Goal: Check status

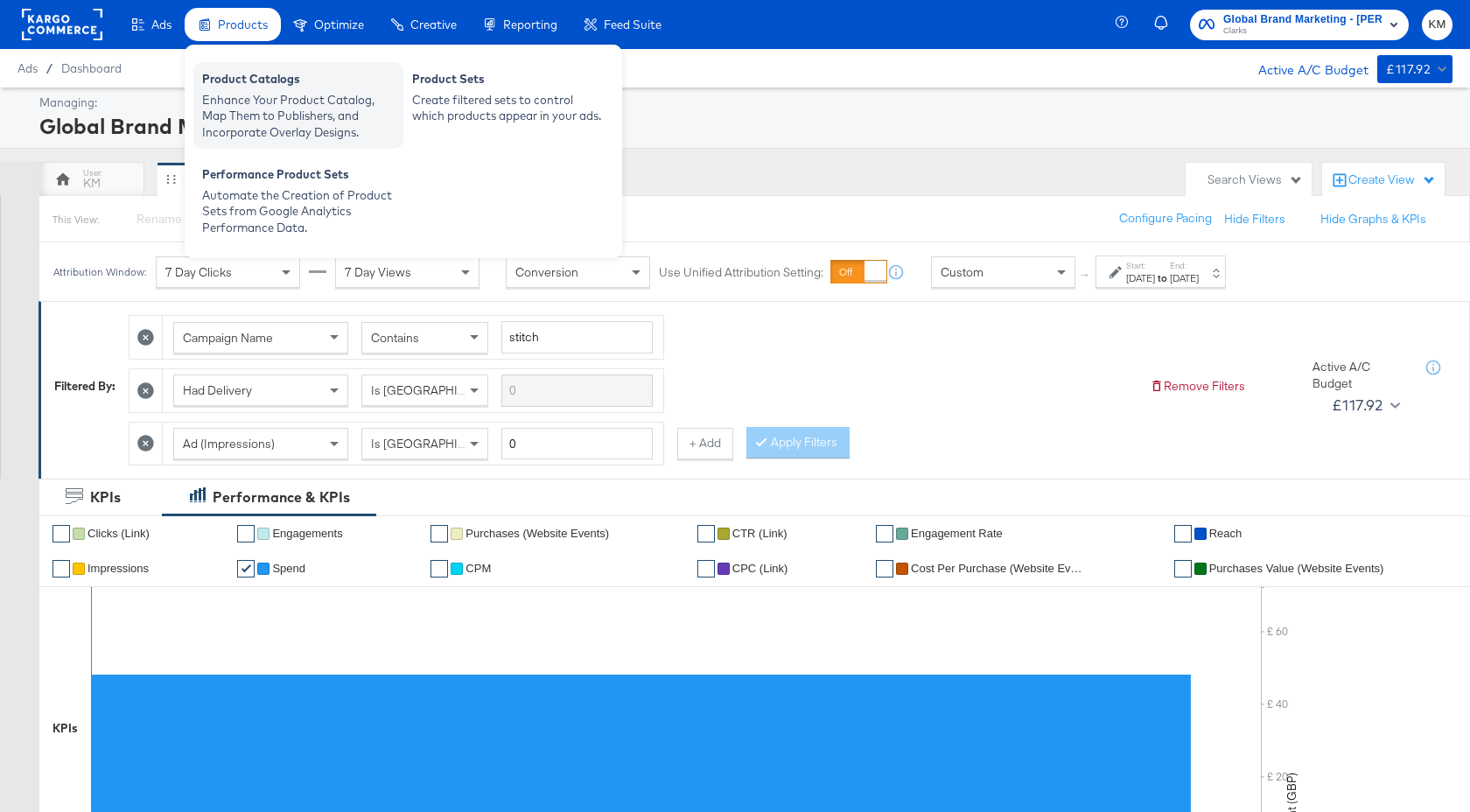
click at [249, 107] on div "Enhance Your Product Catalog, Map Them to Publishers, and Incorporate Overlay D…" at bounding box center [298, 117] width 192 height 49
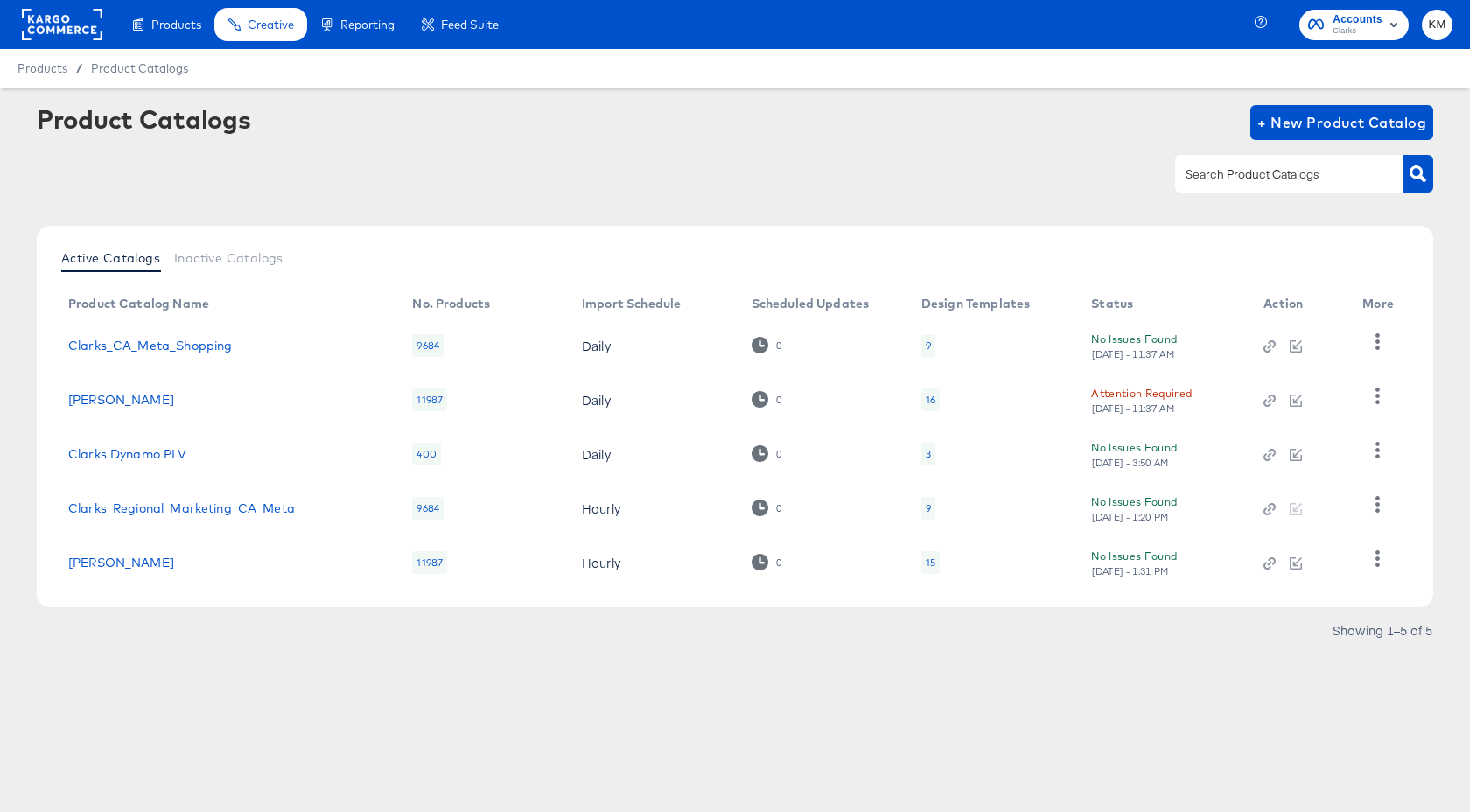
click at [929, 404] on div "16" at bounding box center [931, 399] width 10 height 14
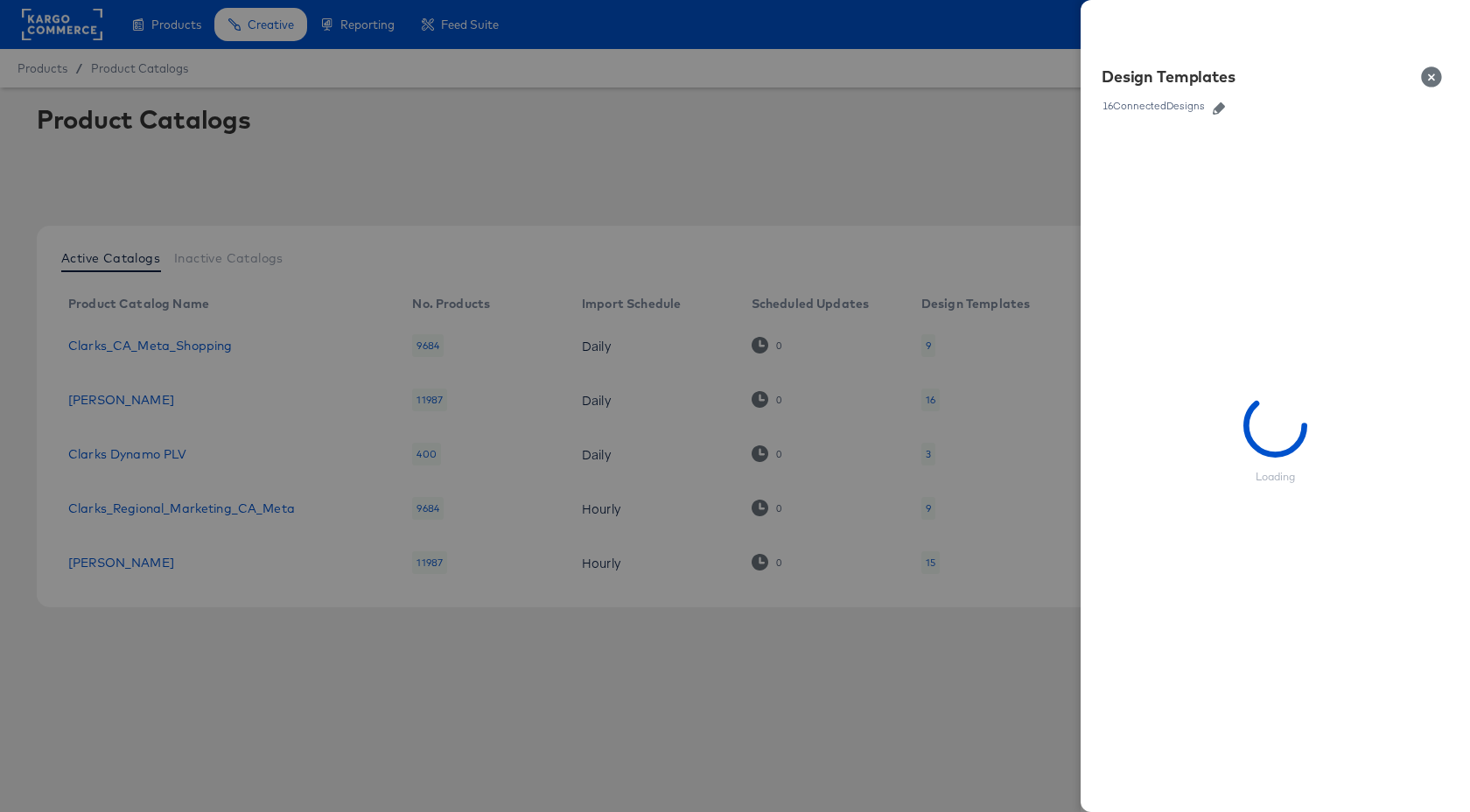
click at [1219, 111] on icon "button" at bounding box center [1219, 107] width 12 height 12
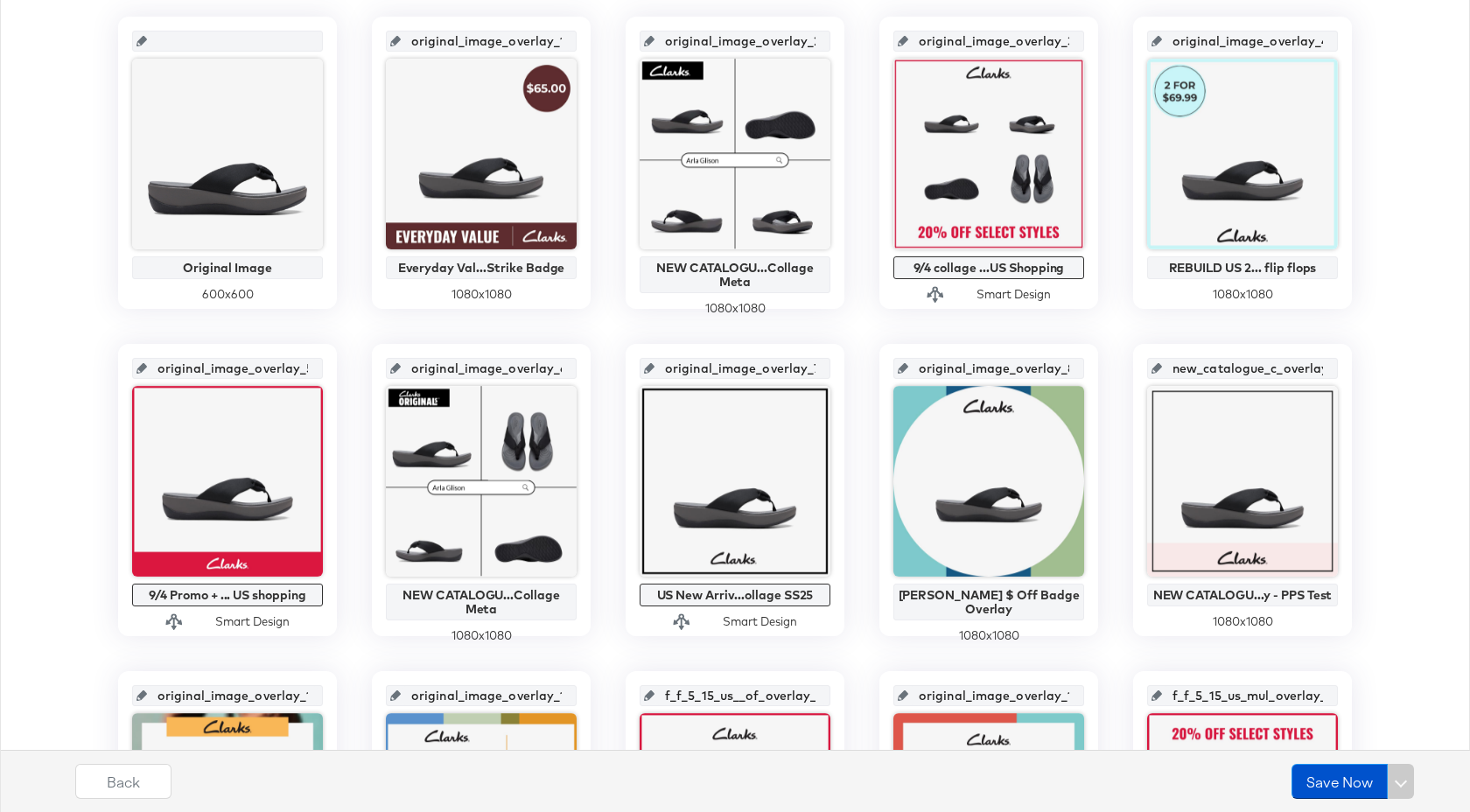
scroll to position [767, 0]
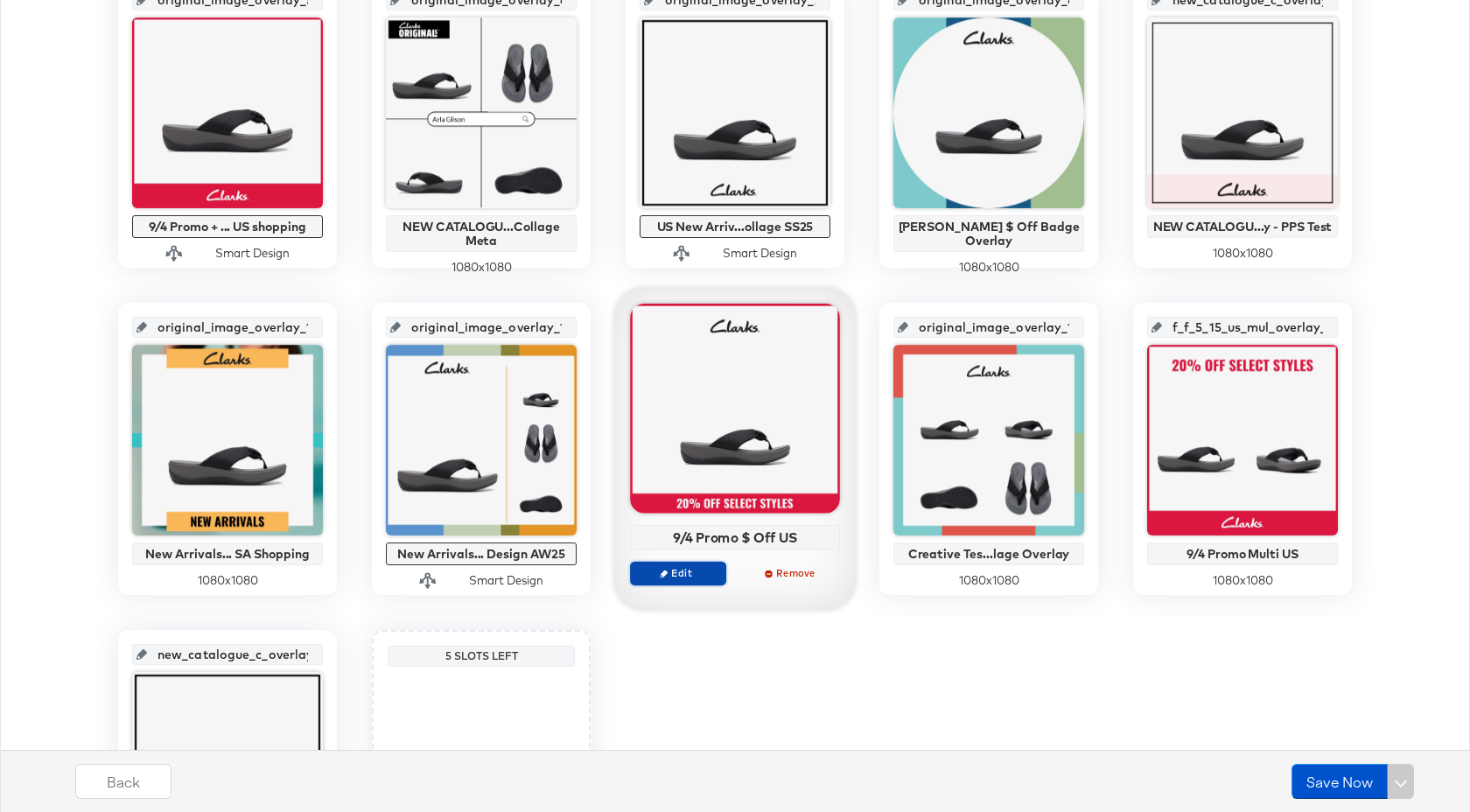
click at [694, 577] on span "Edit" at bounding box center [678, 573] width 80 height 13
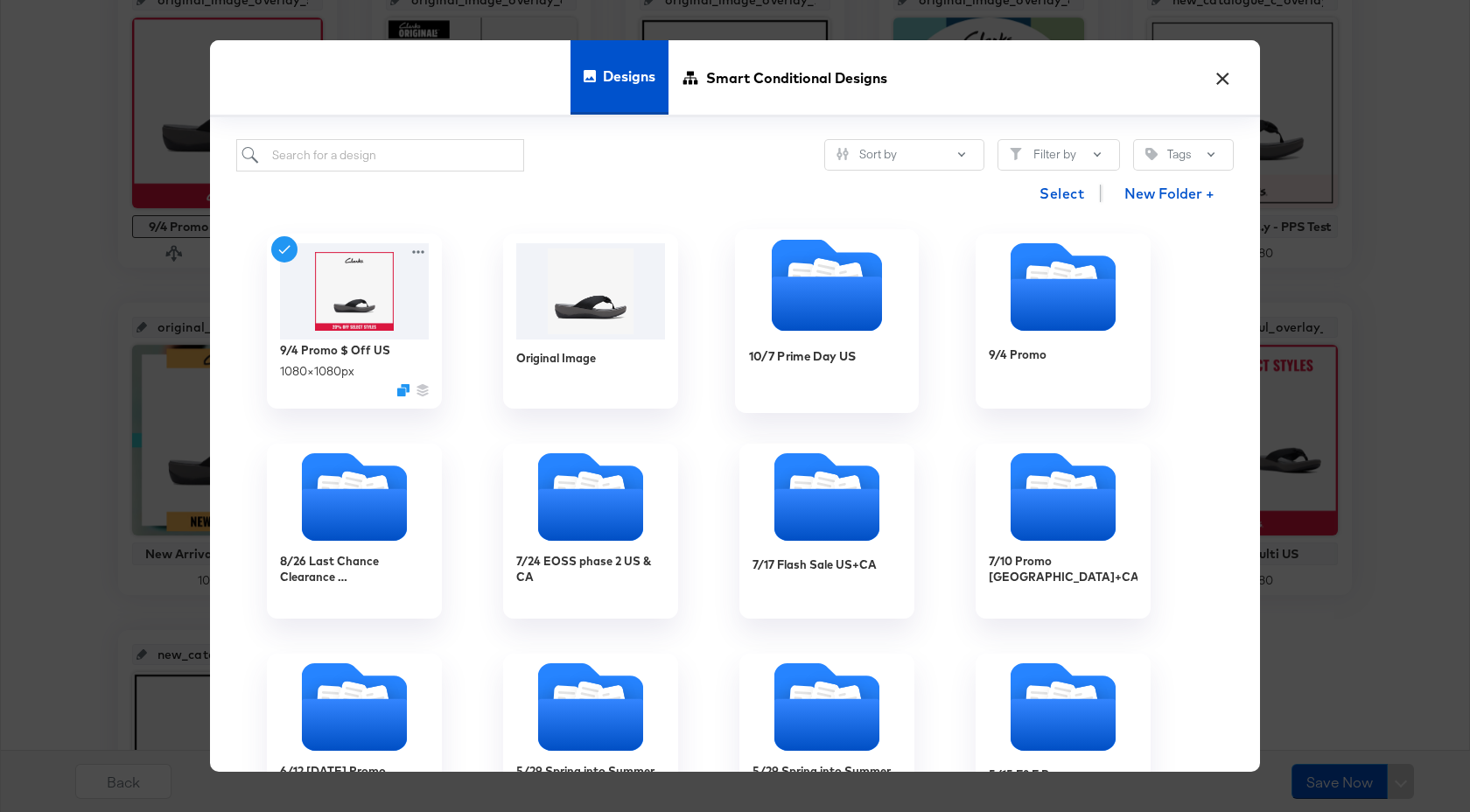
click at [783, 362] on div "10/7 Prime Day US" at bounding box center [802, 355] width 107 height 16
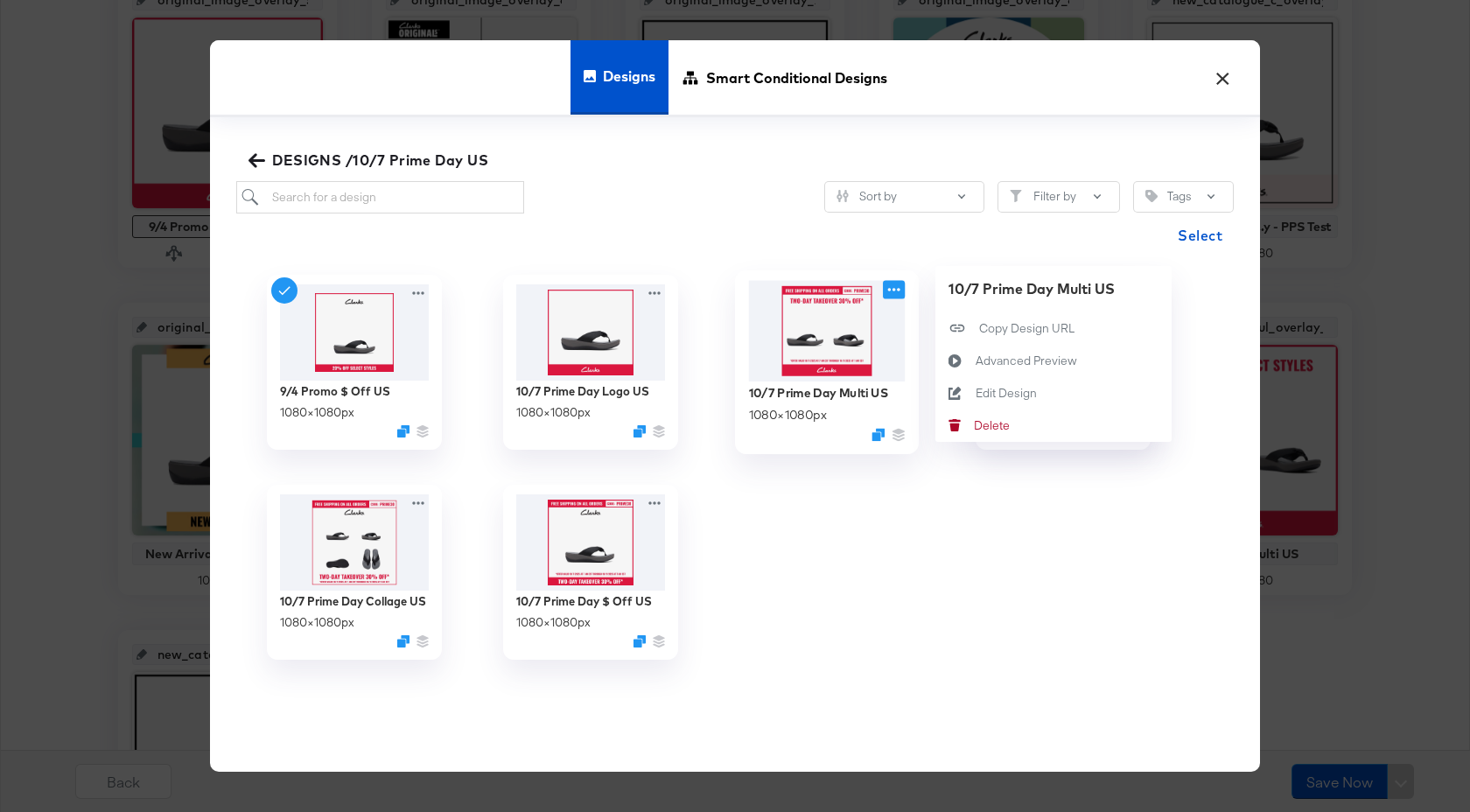
click at [897, 290] on icon at bounding box center [893, 289] width 22 height 18
click at [975, 360] on div "Advanced Preview Advanced Preview" at bounding box center [975, 360] width 0 height 0
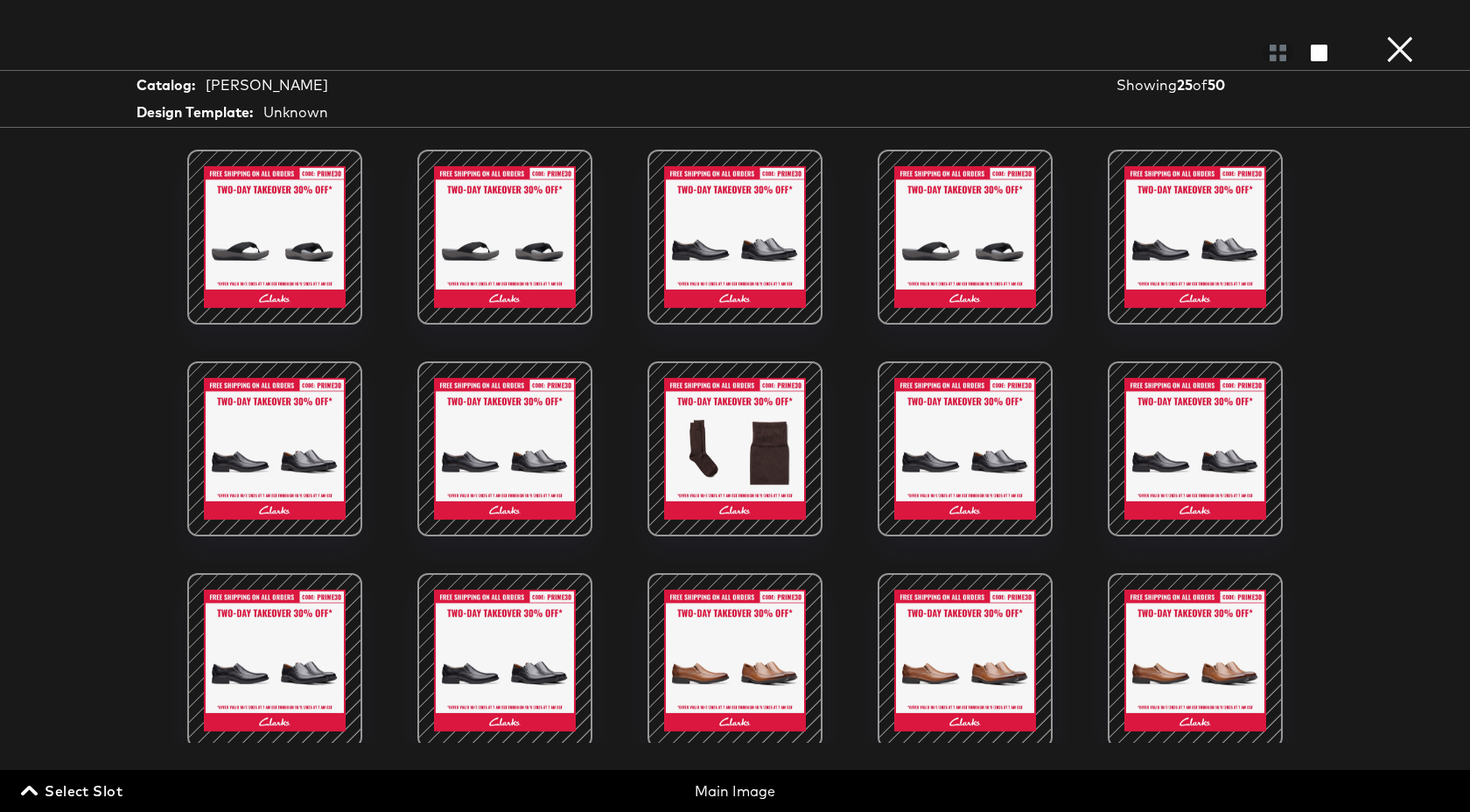
click at [286, 287] on div at bounding box center [274, 237] width 148 height 148
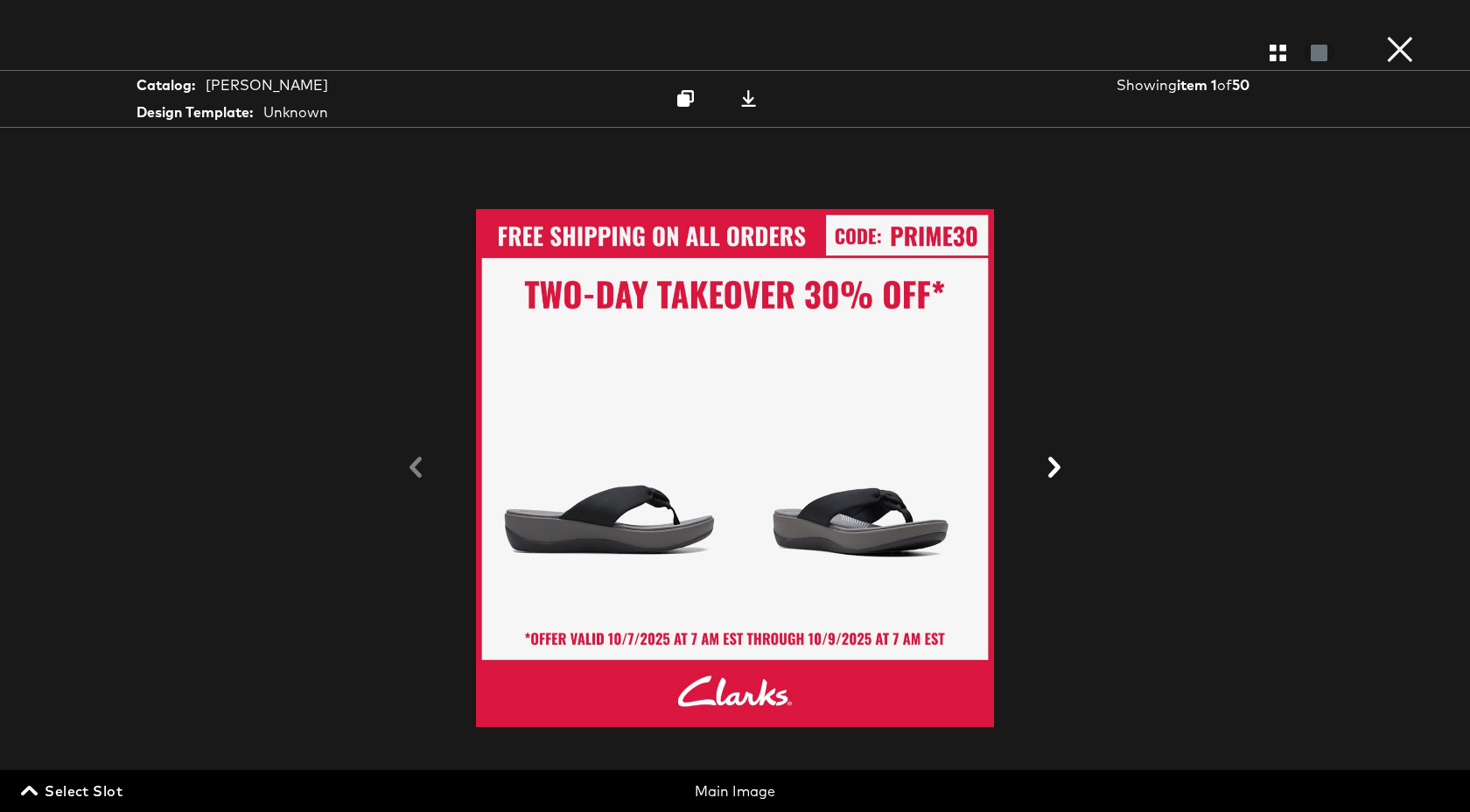
click at [1400, 35] on button "×" at bounding box center [1400, 17] width 35 height 35
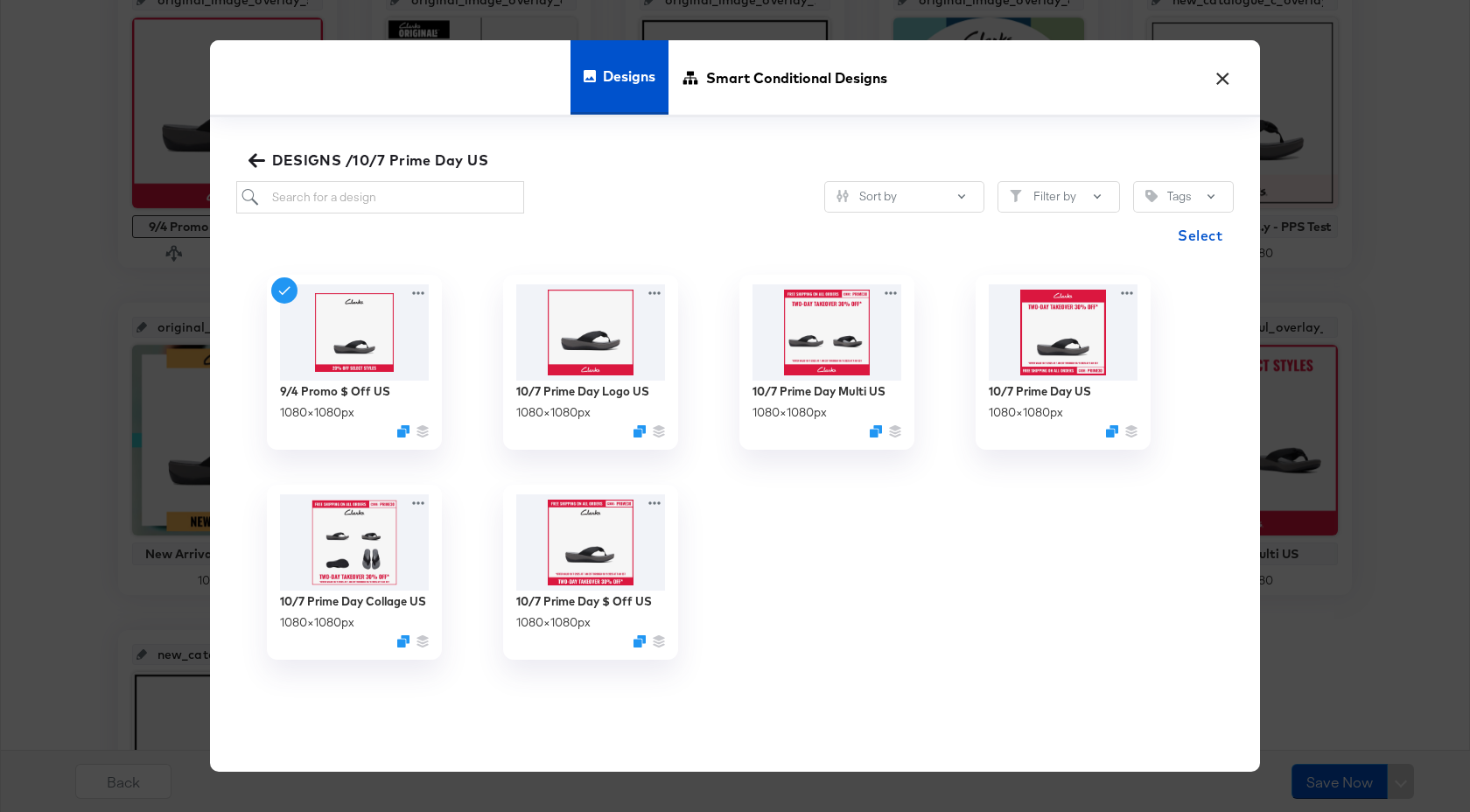
click at [1220, 81] on button "×" at bounding box center [1222, 73] width 32 height 32
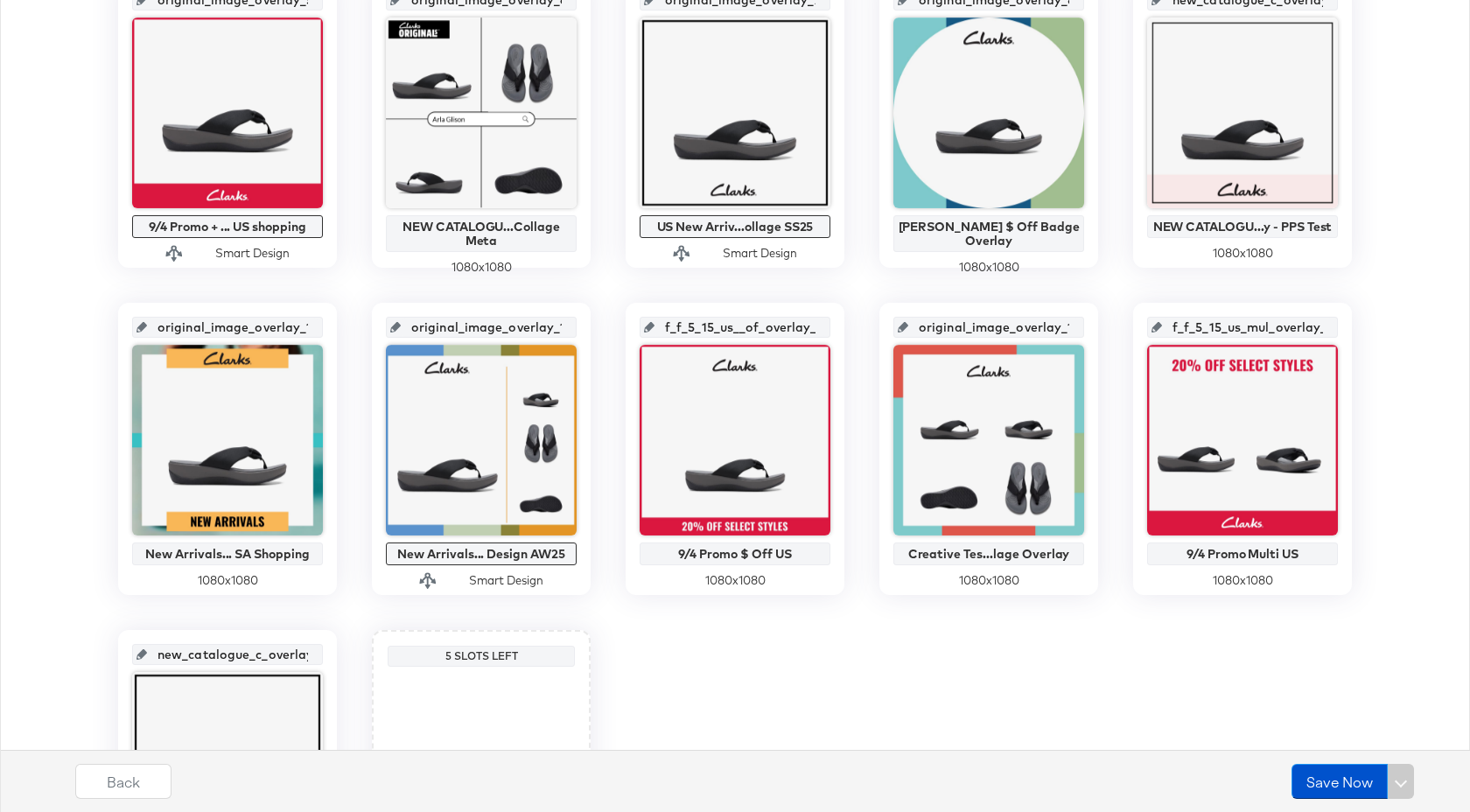
scroll to position [0, 0]
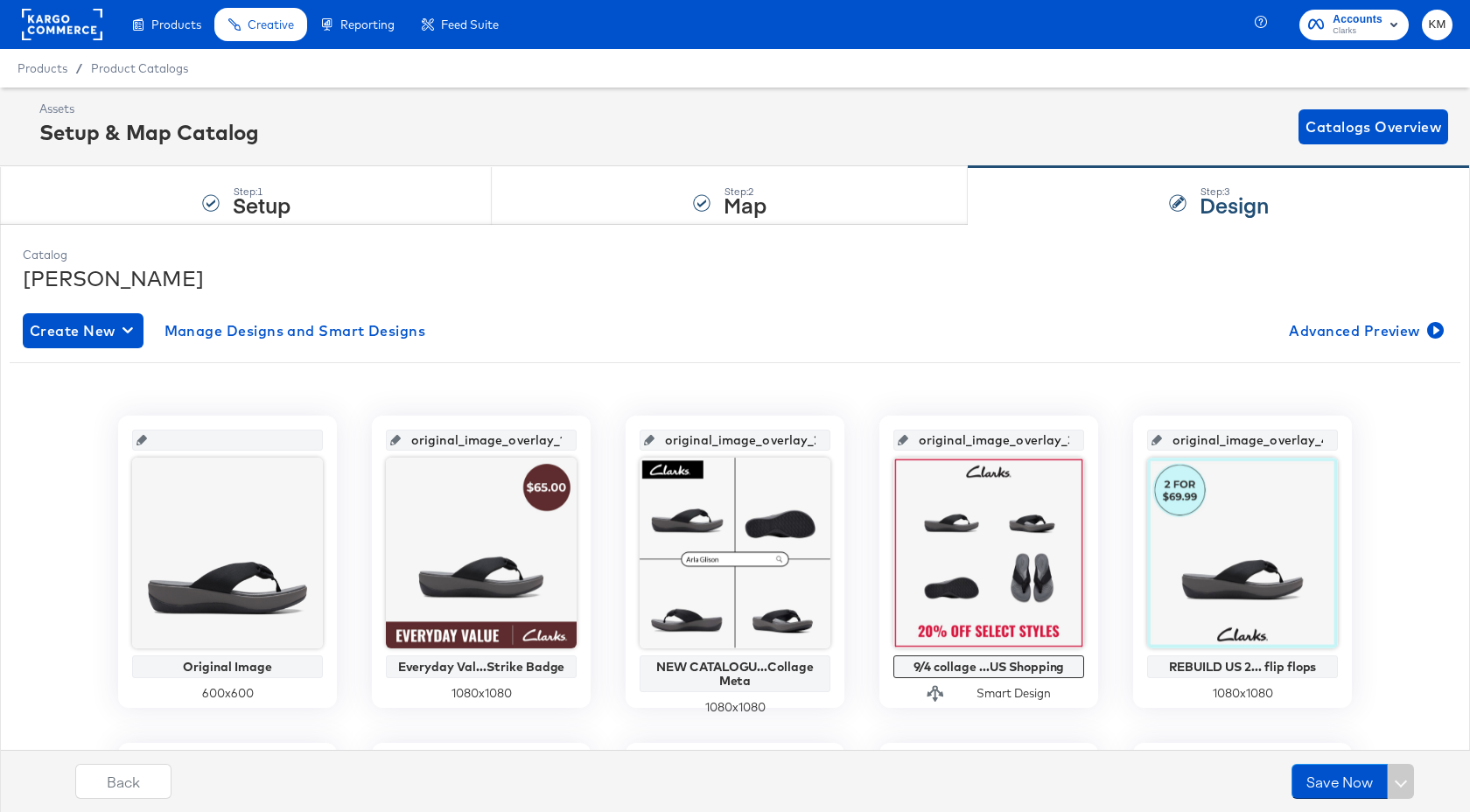
click at [52, 25] on rect at bounding box center [62, 25] width 80 height 32
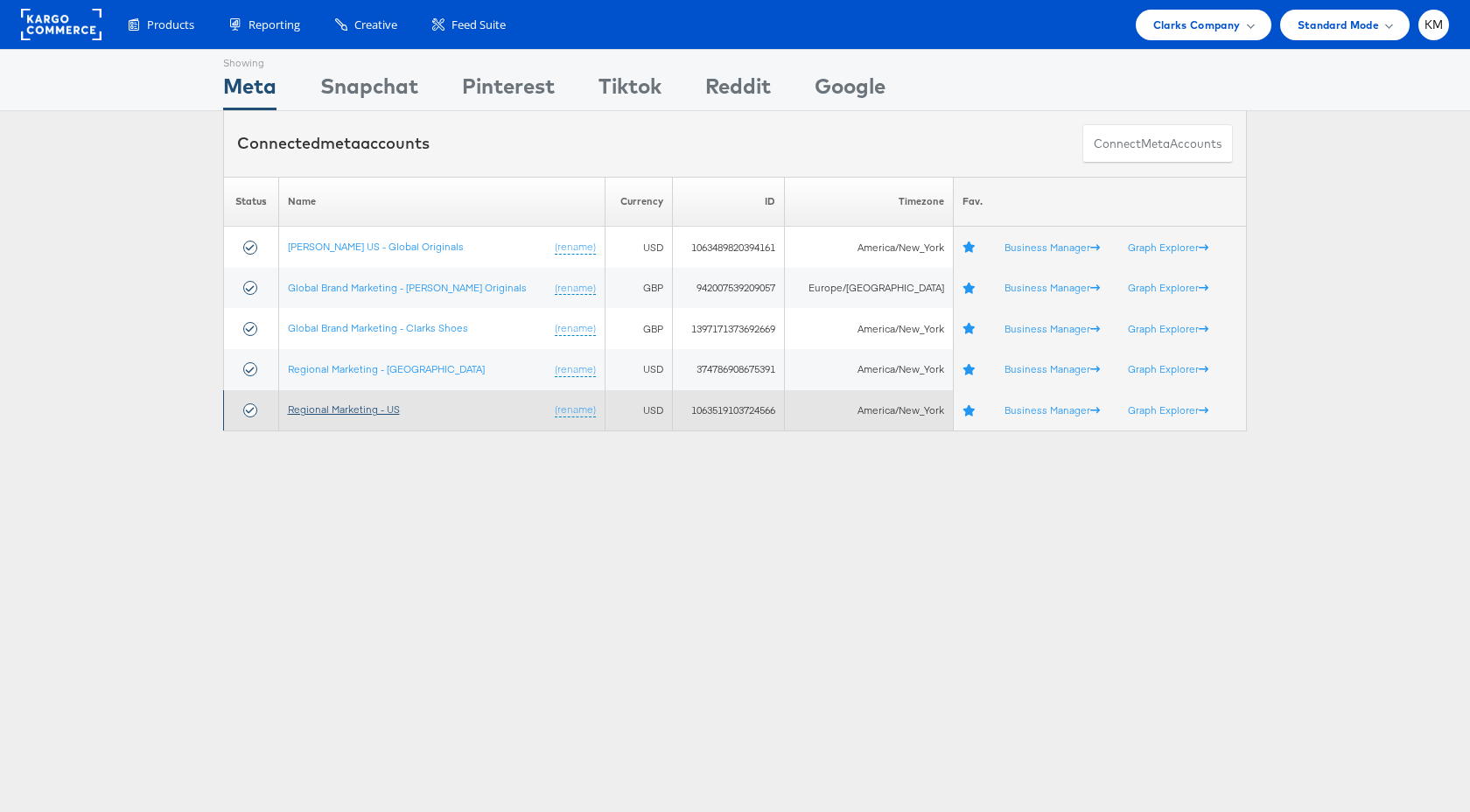
click at [383, 407] on link "Regional Marketing - US" at bounding box center [343, 409] width 112 height 13
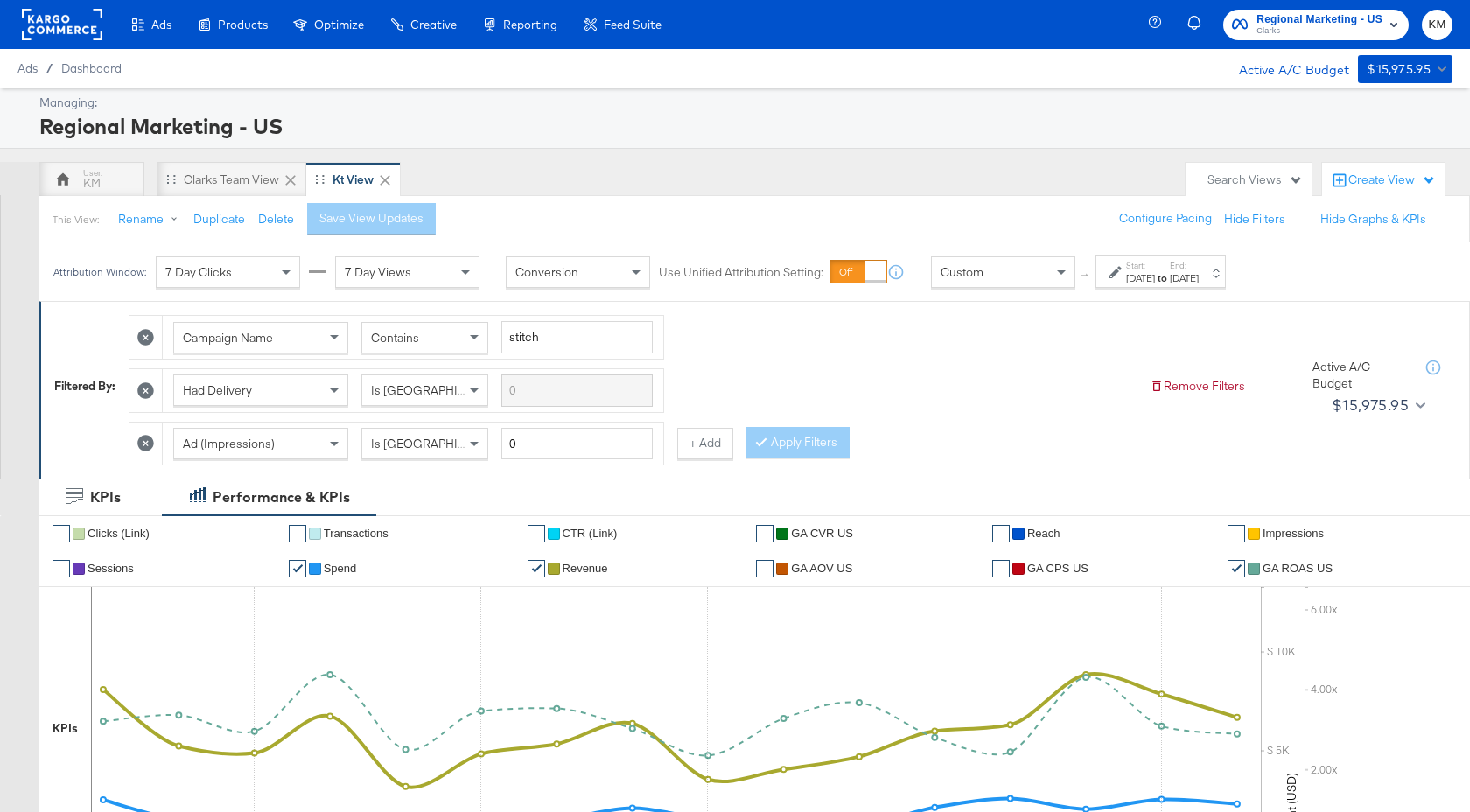
click at [1199, 282] on div "Nov 11th 2024" at bounding box center [1185, 278] width 29 height 14
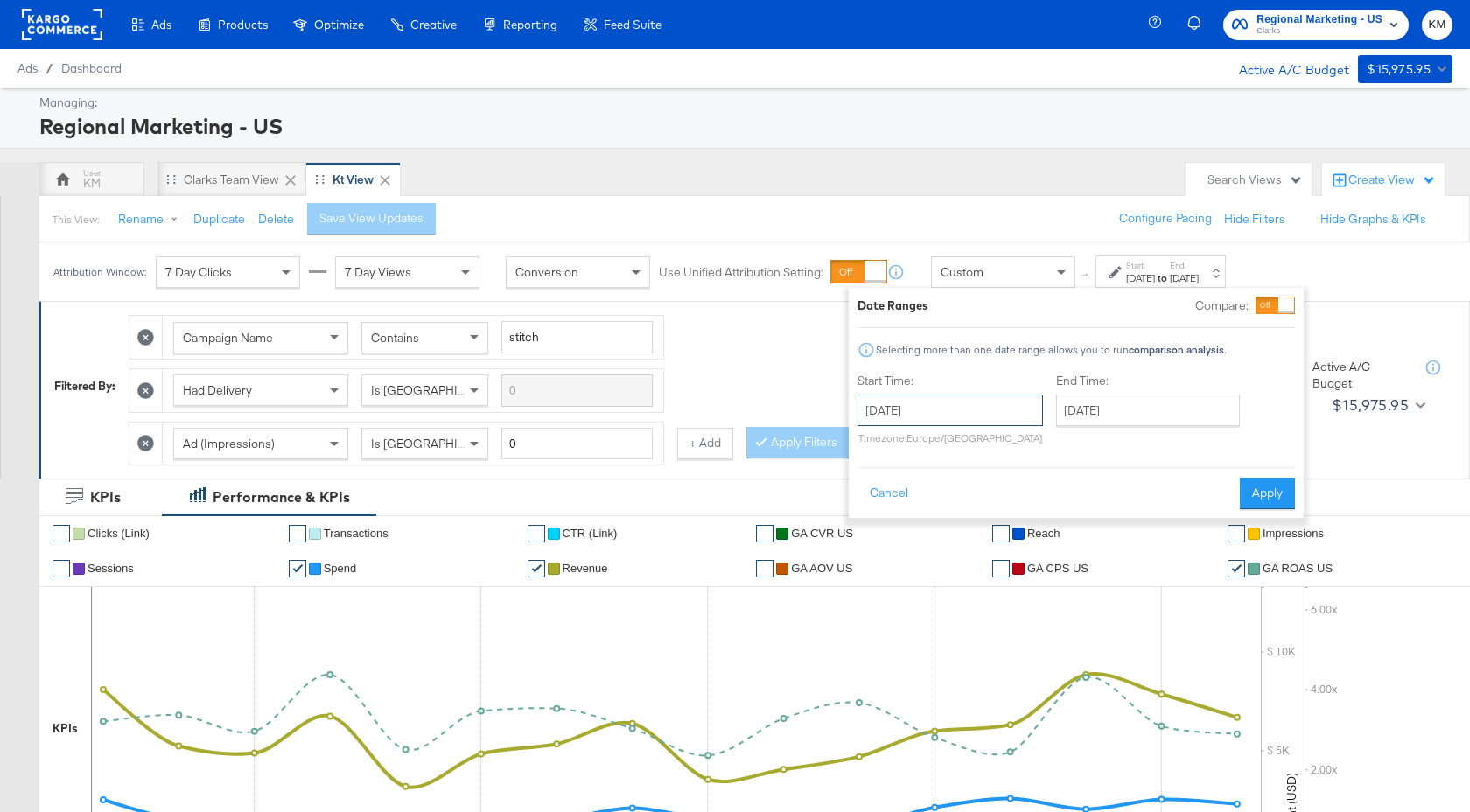
click at [942, 412] on input "October 27th 2024" at bounding box center [951, 410] width 186 height 32
click at [984, 435] on th "October 2024" at bounding box center [967, 447] width 149 height 30
click at [987, 445] on th "2024" at bounding box center [966, 447] width 174 height 30
click at [982, 515] on td "2025" at bounding box center [994, 528] width 53 height 44
click at [894, 563] on td "Sep" at bounding box center [888, 572] width 53 height 44
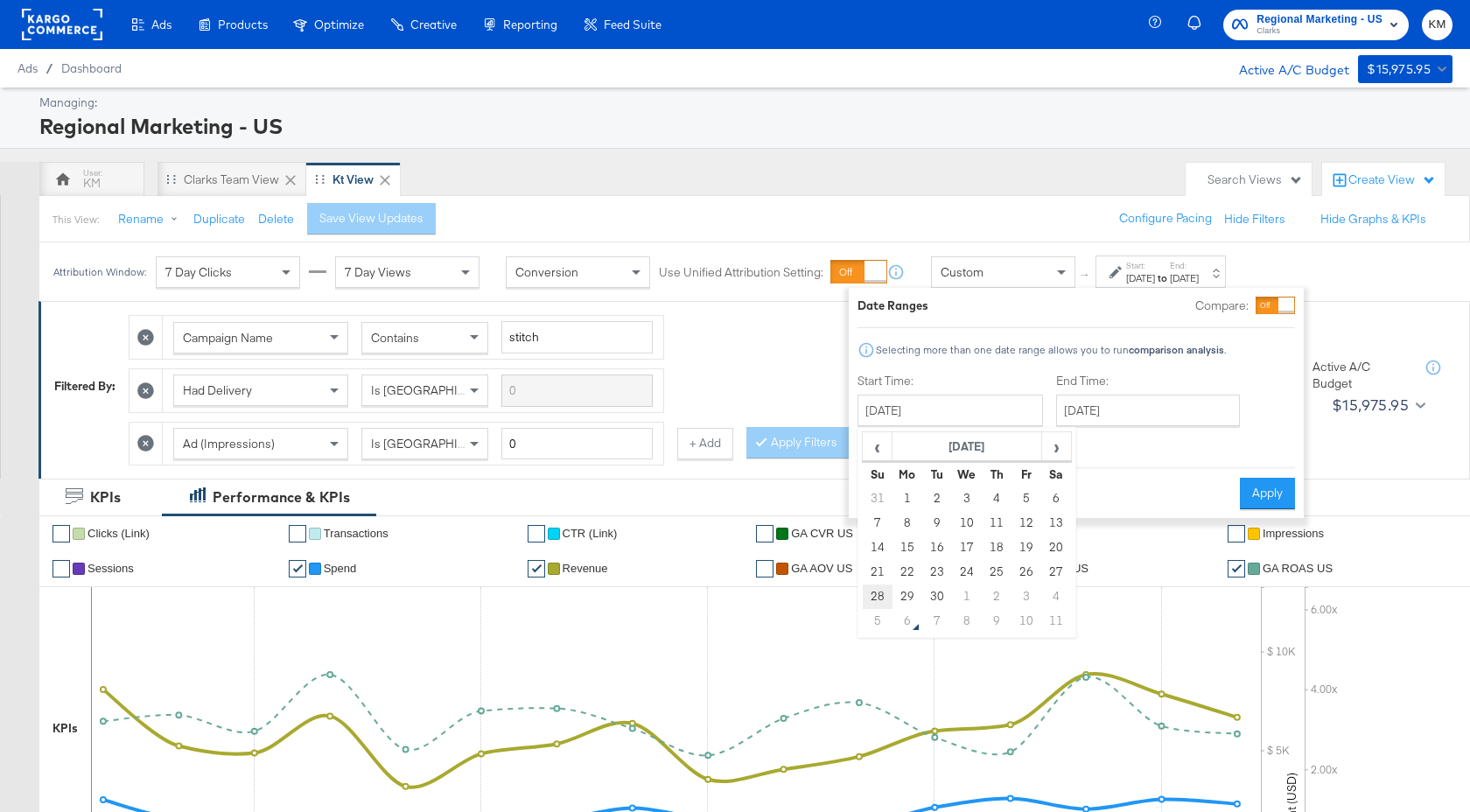
click at [878, 604] on td "28" at bounding box center [877, 596] width 30 height 25
type input "September 28th 2025"
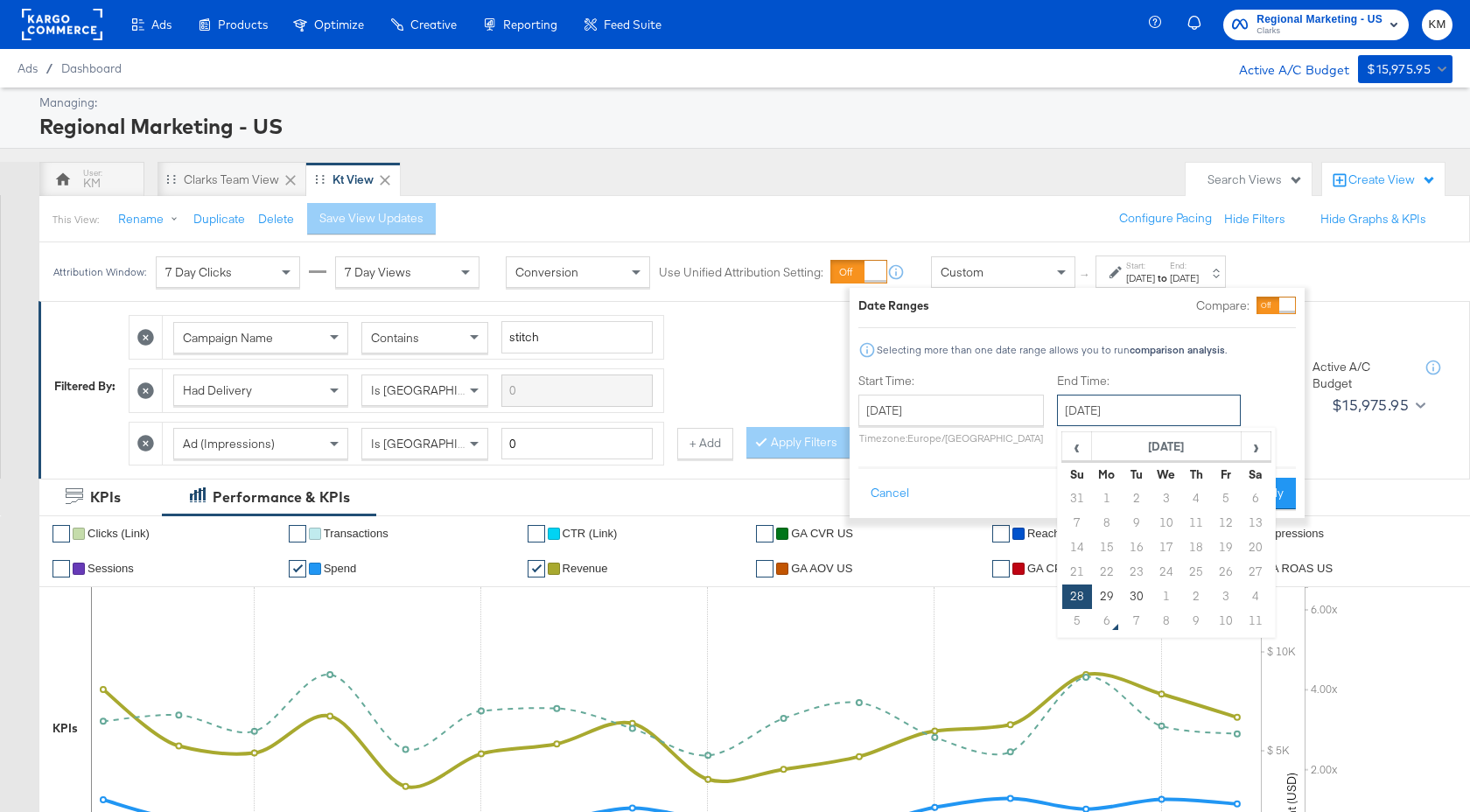
click at [1131, 410] on input "September 28th 2025" at bounding box center [1149, 410] width 184 height 32
click at [1264, 599] on td "4" at bounding box center [1255, 596] width 30 height 25
type input "October 4th 2025"
click at [1267, 501] on button "Apply" at bounding box center [1261, 493] width 56 height 32
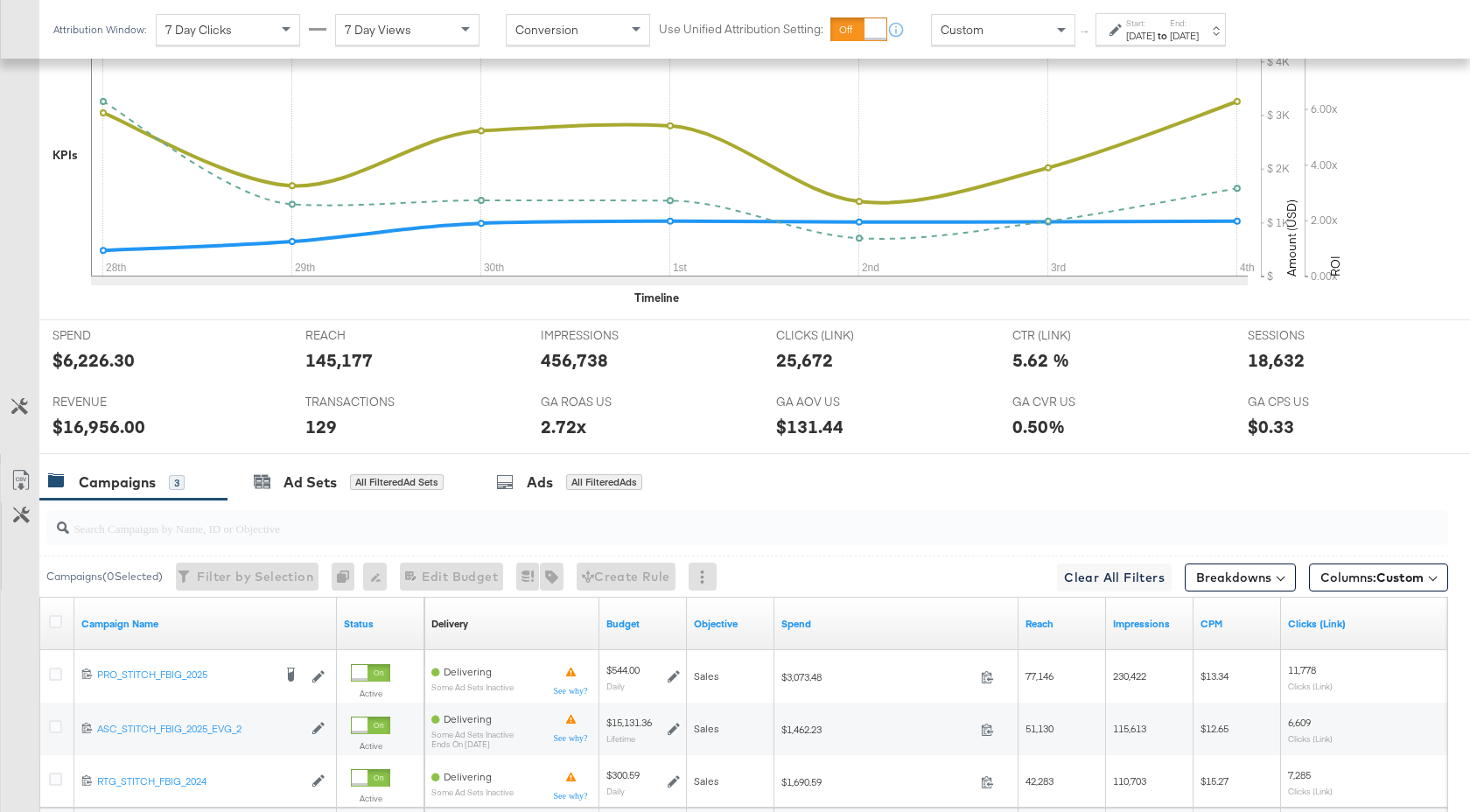
scroll to position [749, 0]
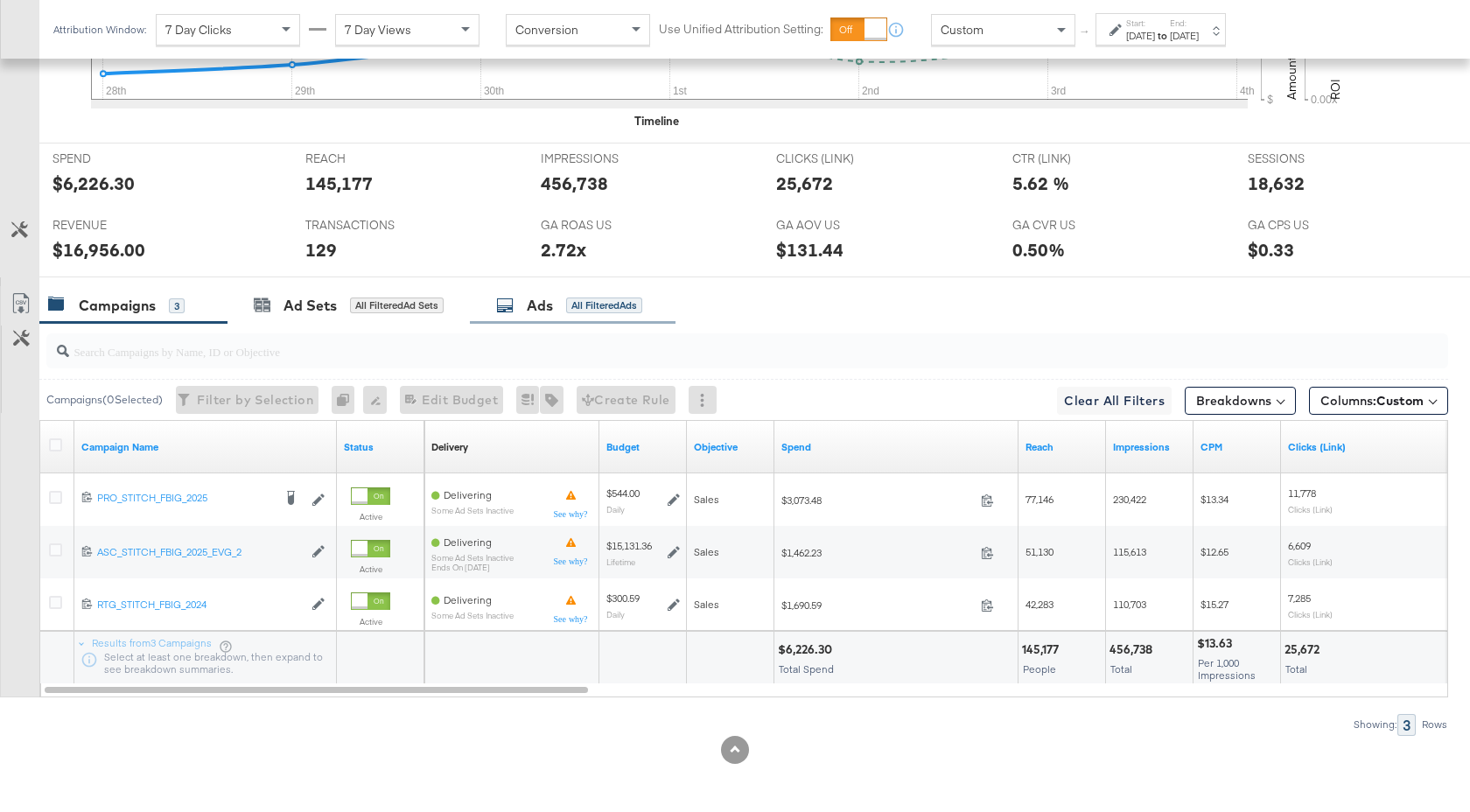
click at [544, 314] on div "Ads" at bounding box center [539, 306] width 26 height 20
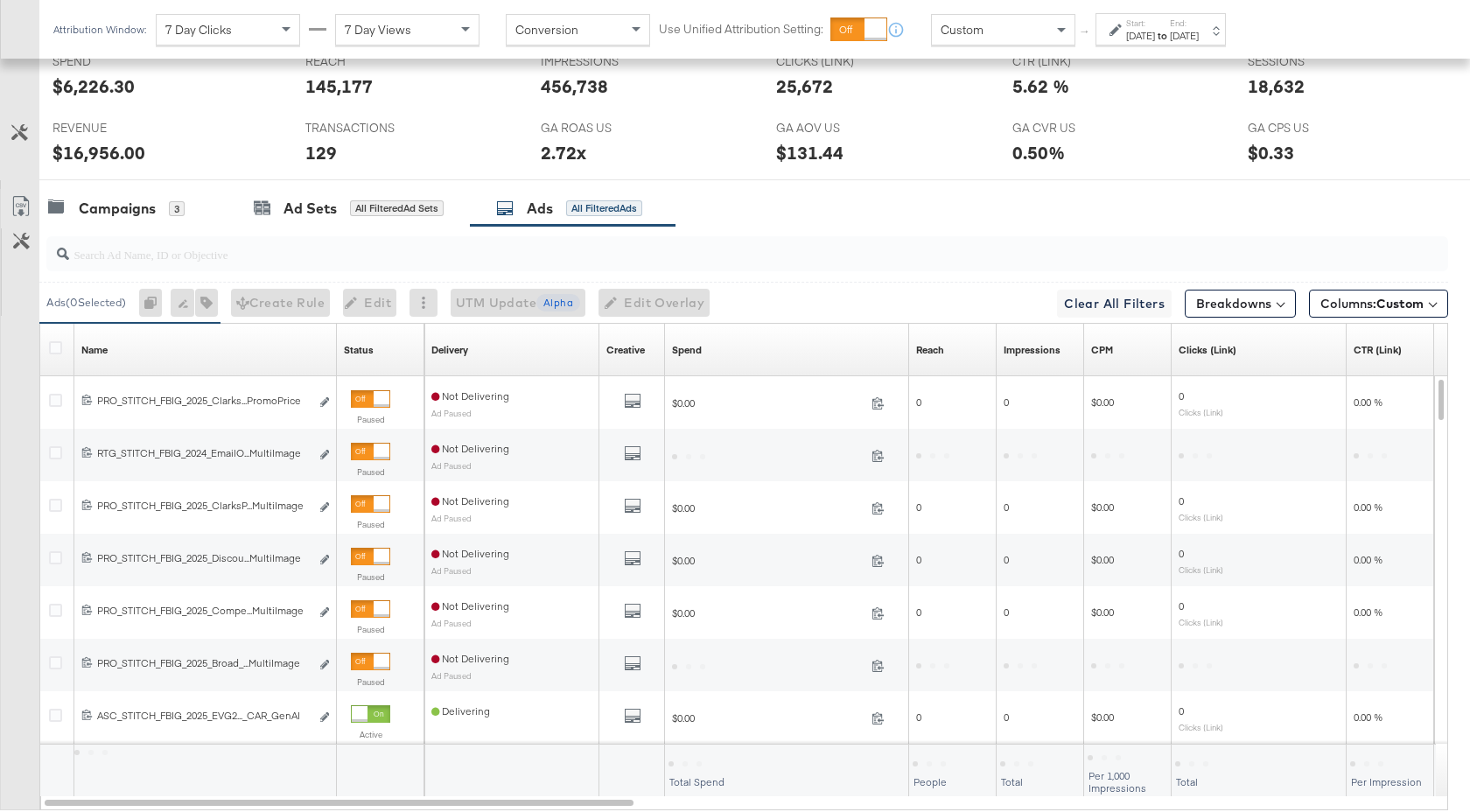
scroll to position [889, 0]
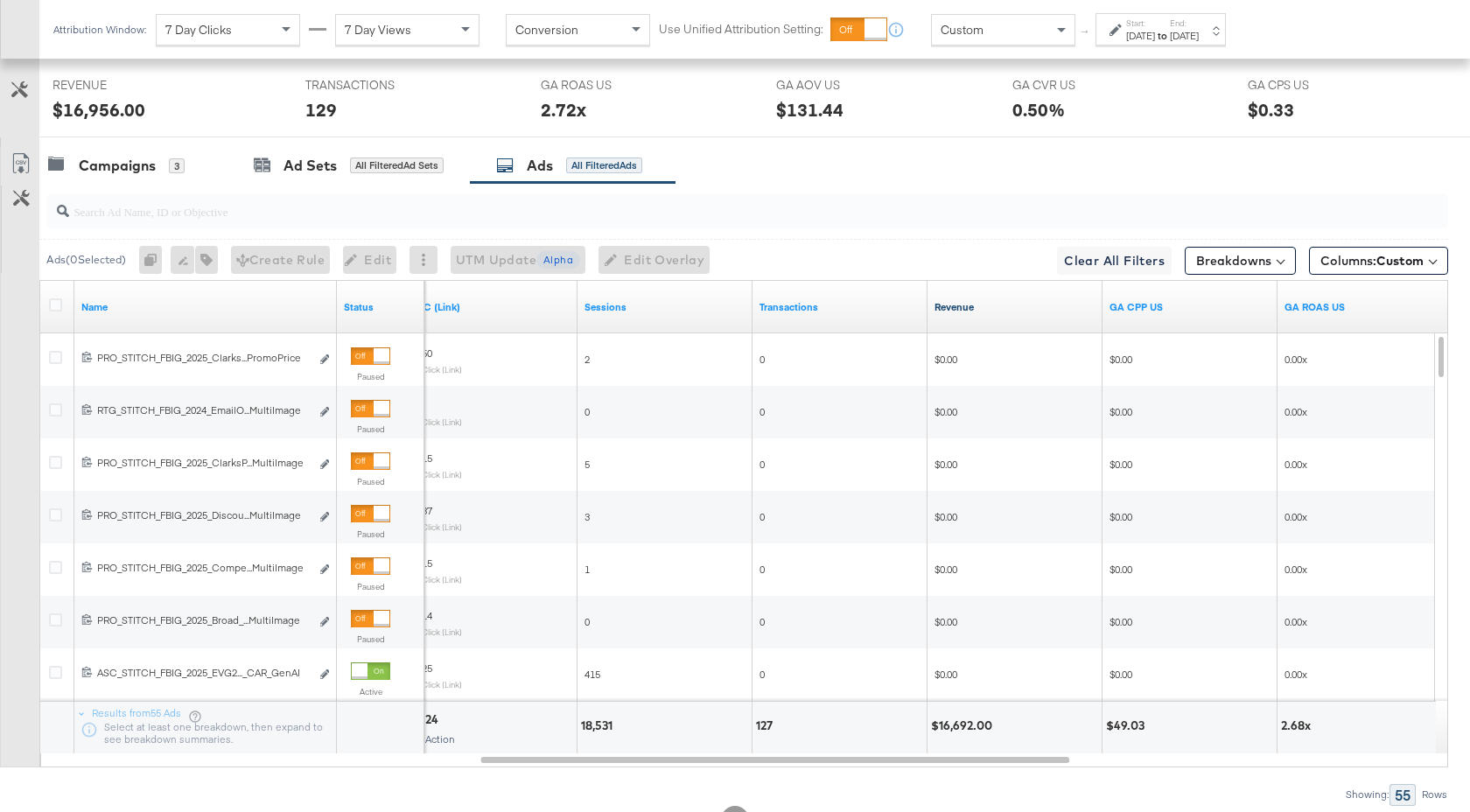
click at [995, 301] on link "Revenue" at bounding box center [1015, 307] width 161 height 14
click at [257, 220] on div at bounding box center [747, 210] width 1402 height 35
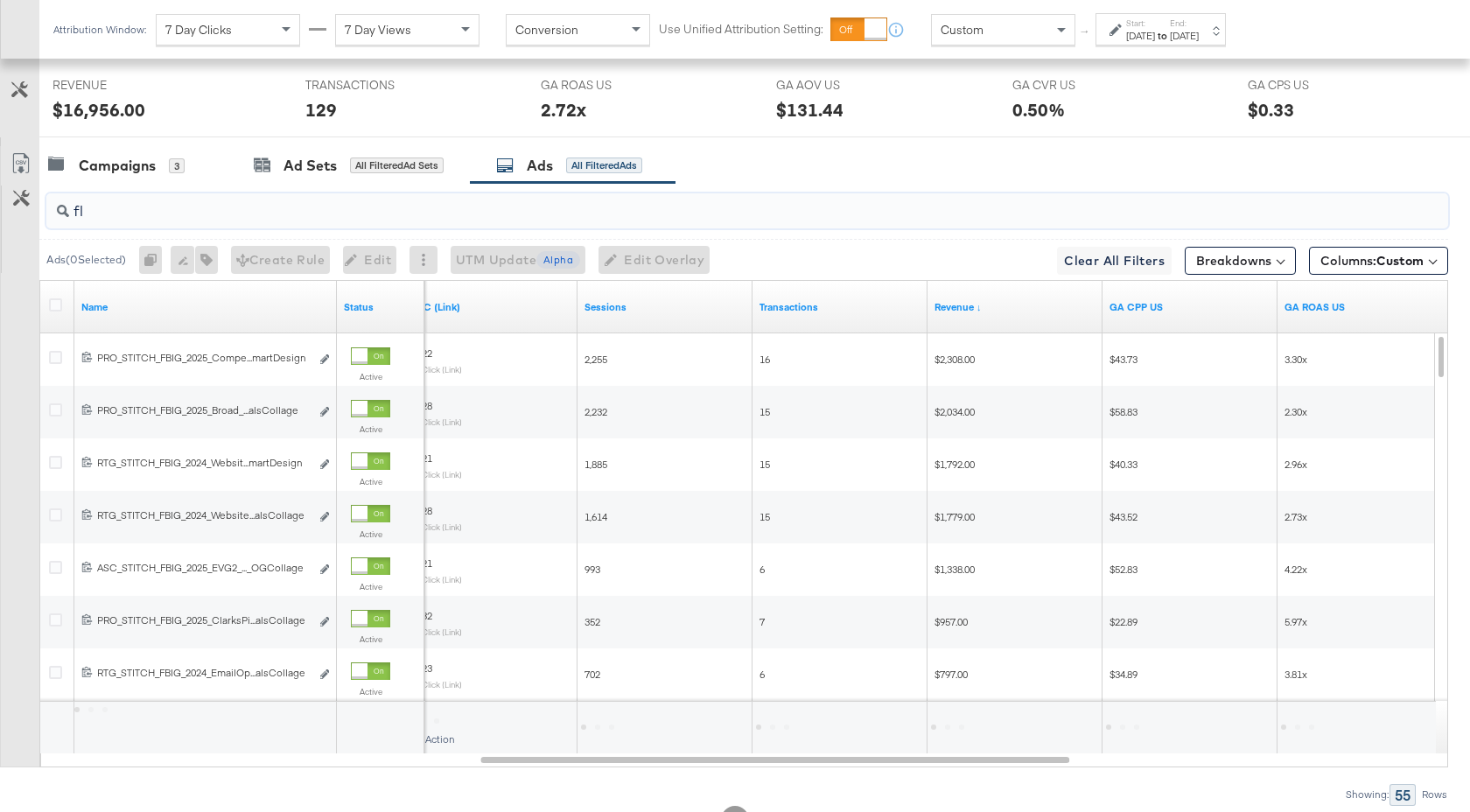
scroll to position [697, 0]
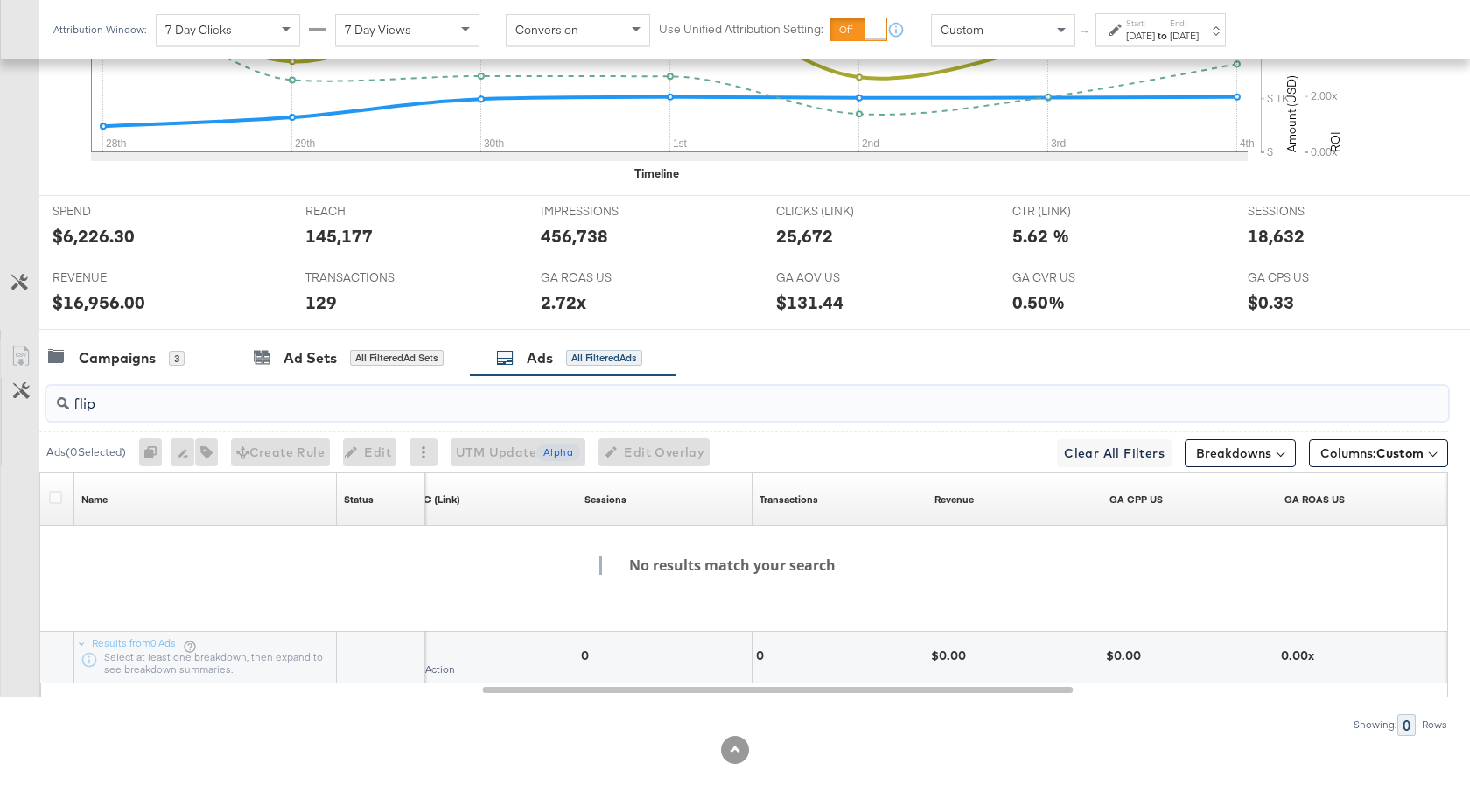
type input "flip"
drag, startPoint x: 112, startPoint y: 401, endPoint x: 69, endPoint y: 401, distance: 43.0
click at [69, 401] on input "flip" at bounding box center [695, 396] width 1252 height 34
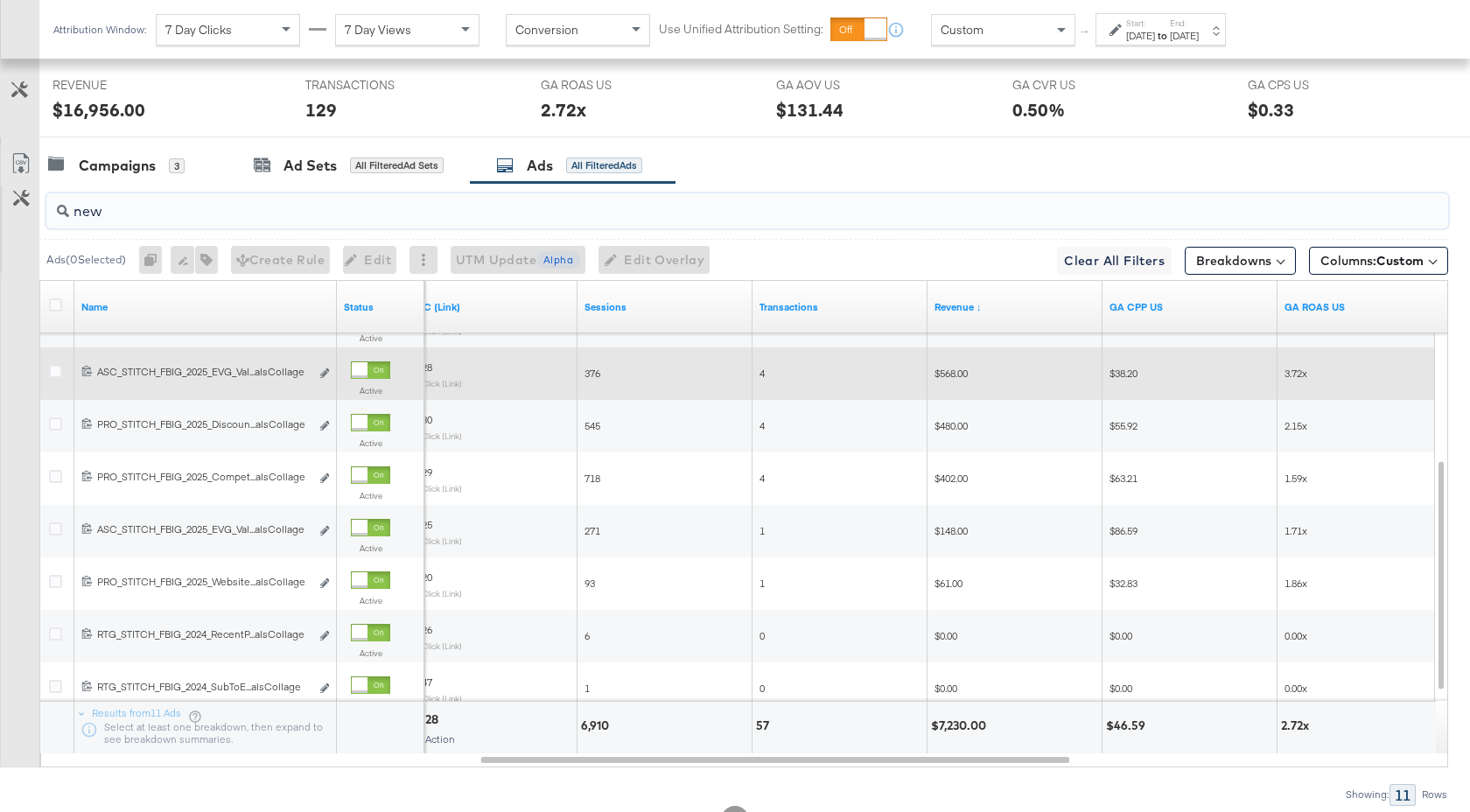
scroll to position [959, 0]
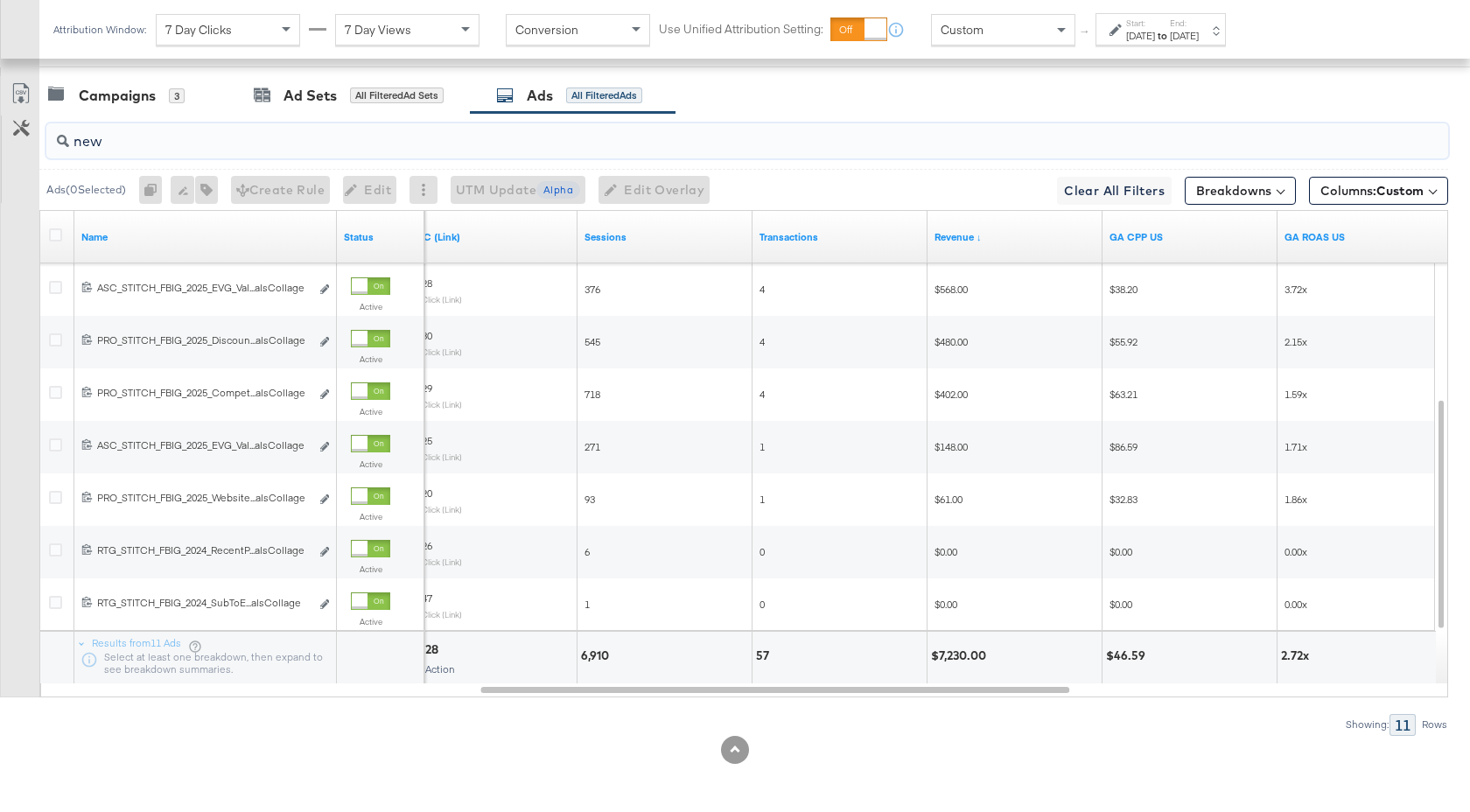
type input "new"
